Goal: Navigation & Orientation: Find specific page/section

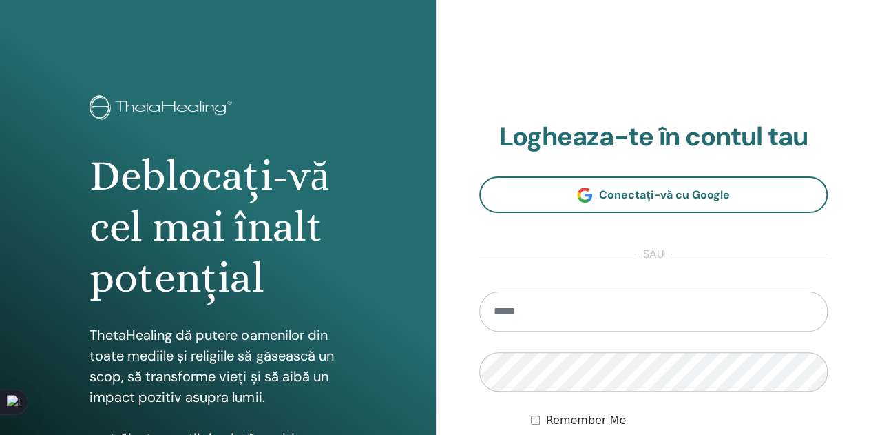
scroll to position [207, 0]
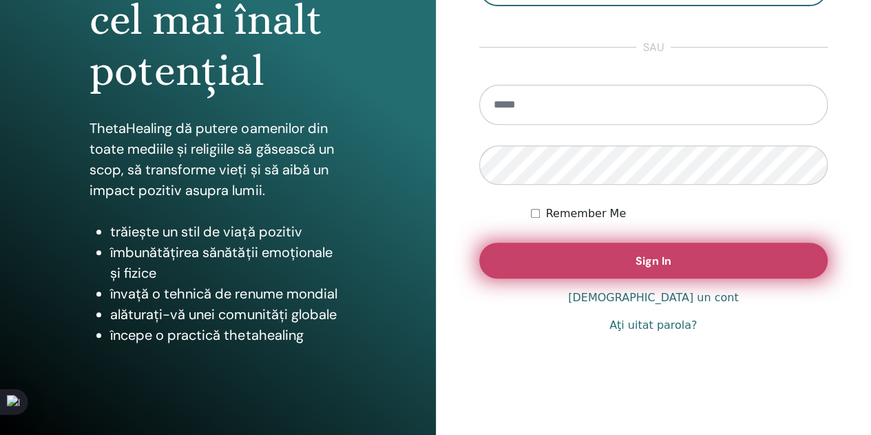
type input "**********"
click at [645, 253] on span "Sign In" at bounding box center [654, 260] width 36 height 14
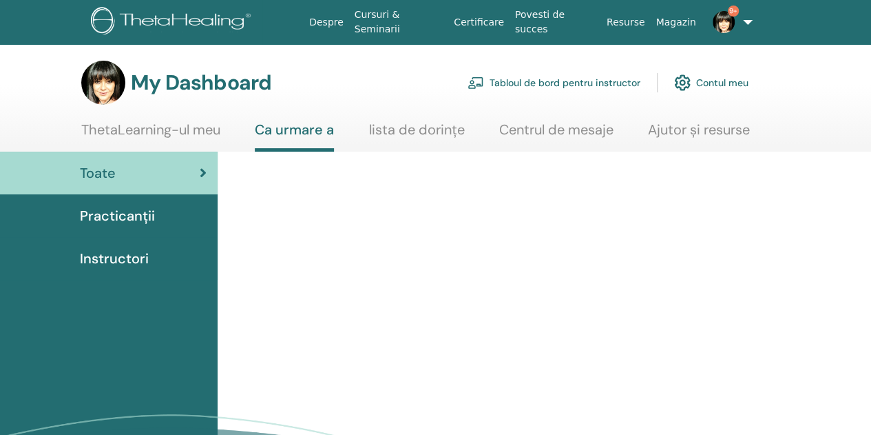
click at [603, 79] on link "Tabloul de bord pentru instructor" at bounding box center [554, 82] width 173 height 30
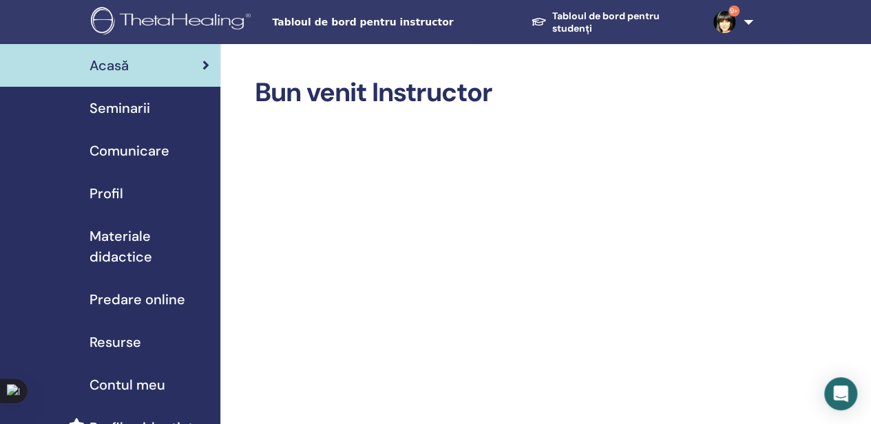
click at [139, 107] on span "Seminarii" at bounding box center [120, 108] width 61 height 21
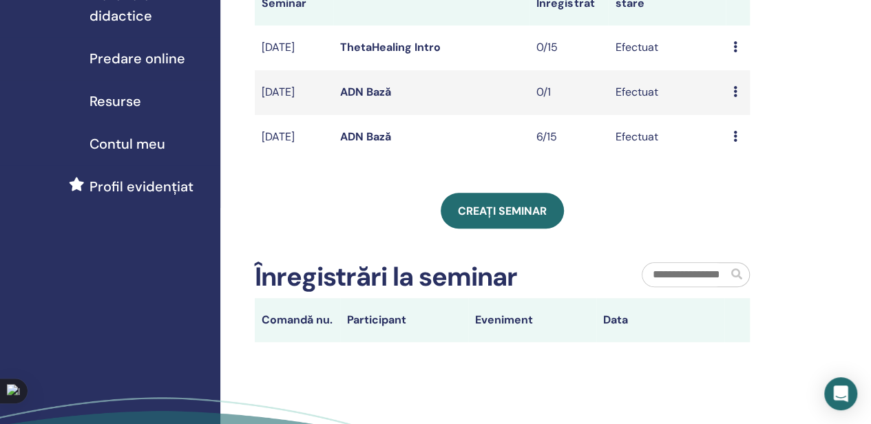
scroll to position [275, 0]
